Goal: Information Seeking & Learning: Learn about a topic

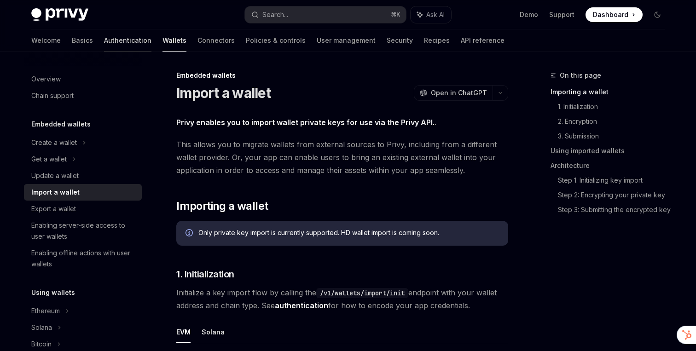
click at [104, 37] on link "Authentication" at bounding box center [127, 40] width 47 height 22
type textarea "*"
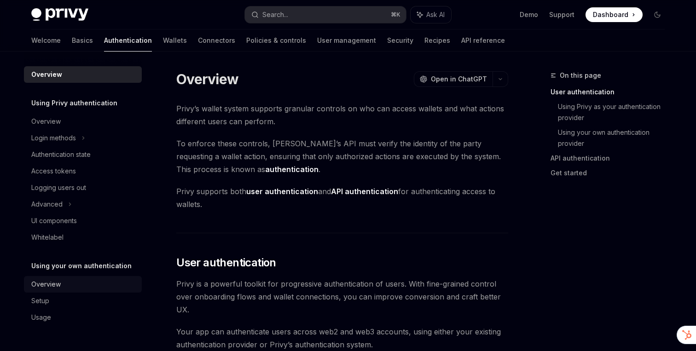
click at [63, 290] on link "Overview" at bounding box center [83, 284] width 118 height 17
